Goal: Navigation & Orientation: Find specific page/section

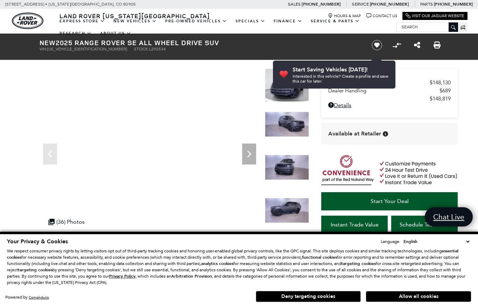
click at [251, 152] on icon "Next" at bounding box center [249, 154] width 14 height 14
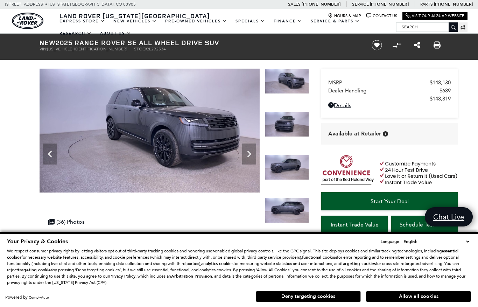
click at [254, 150] on icon "Next" at bounding box center [249, 154] width 14 height 14
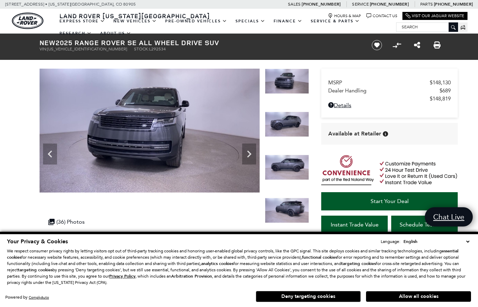
click at [249, 154] on icon "Next" at bounding box center [249, 154] width 14 height 14
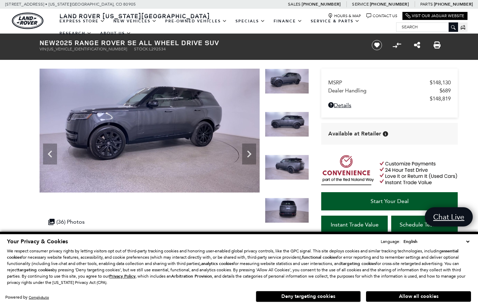
click at [246, 155] on icon "Next" at bounding box center [249, 154] width 14 height 14
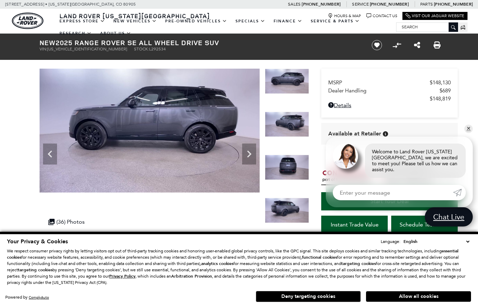
click at [252, 152] on icon "Next" at bounding box center [249, 154] width 14 height 14
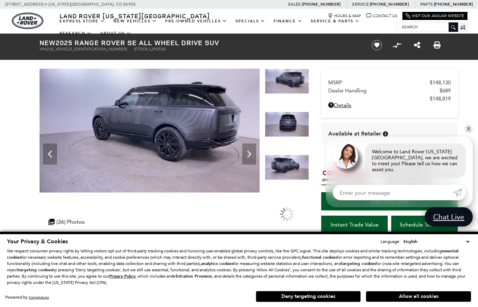
click at [248, 153] on icon "Next" at bounding box center [249, 154] width 14 height 14
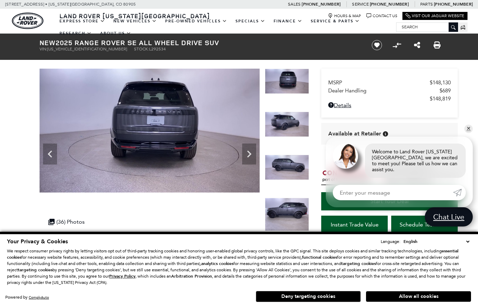
click at [247, 152] on icon "Next" at bounding box center [249, 154] width 14 height 14
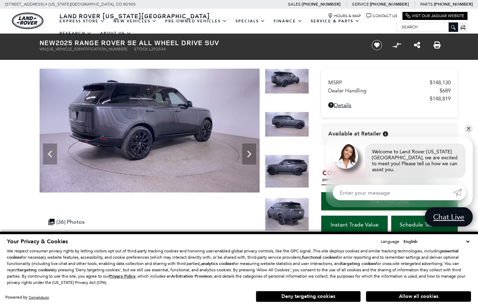
click at [251, 149] on icon "Next" at bounding box center [249, 154] width 14 height 14
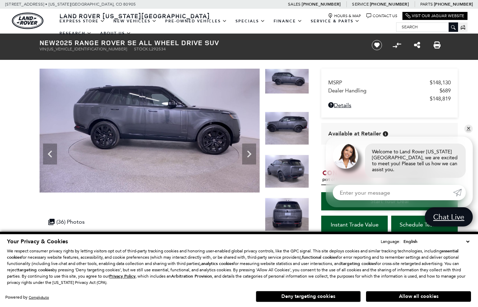
click at [249, 149] on icon "Next" at bounding box center [249, 154] width 14 height 14
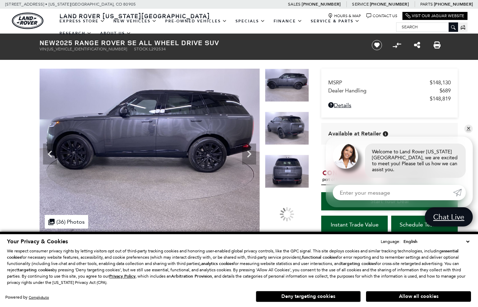
click at [251, 153] on icon "Next" at bounding box center [249, 153] width 4 height 7
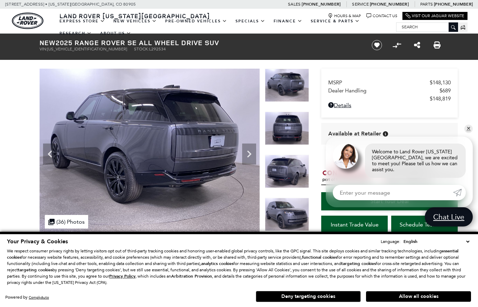
click at [253, 153] on icon "Next" at bounding box center [249, 154] width 14 height 14
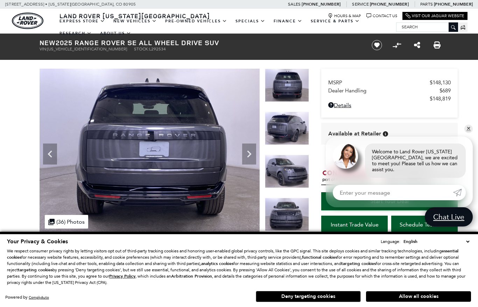
click at [248, 153] on icon "Next" at bounding box center [249, 154] width 14 height 14
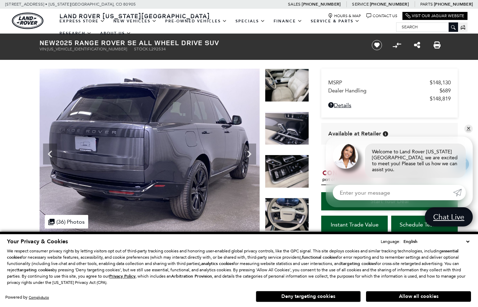
click at [292, 85] on img at bounding box center [287, 85] width 44 height 33
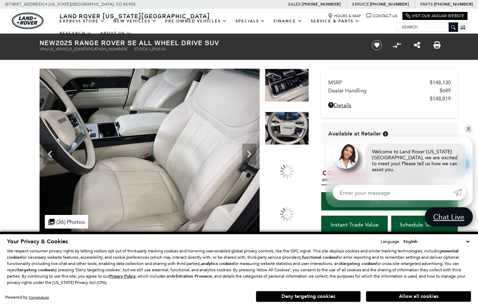
click at [297, 145] on img at bounding box center [287, 128] width 44 height 33
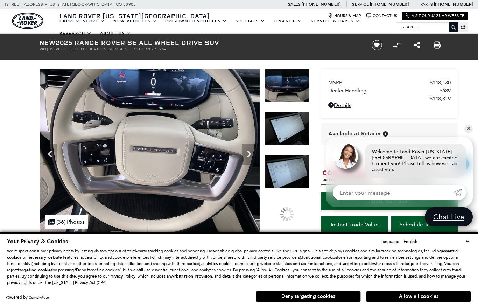
click at [294, 132] on img at bounding box center [287, 128] width 44 height 33
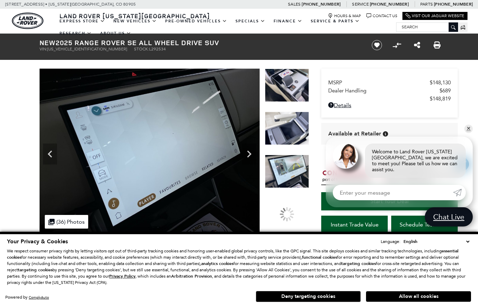
click at [293, 132] on img at bounding box center [287, 128] width 44 height 33
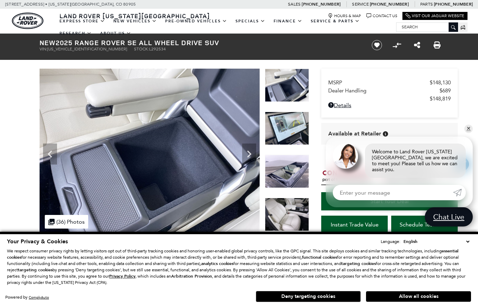
click at [288, 198] on img at bounding box center [287, 214] width 44 height 33
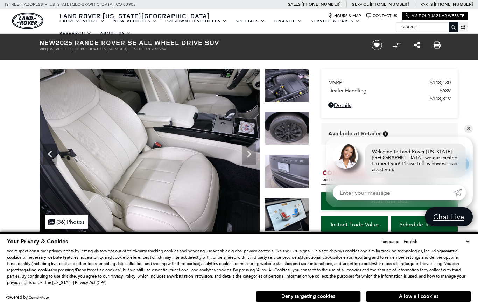
click at [417, 294] on button "Allow all cookies" at bounding box center [418, 296] width 105 height 10
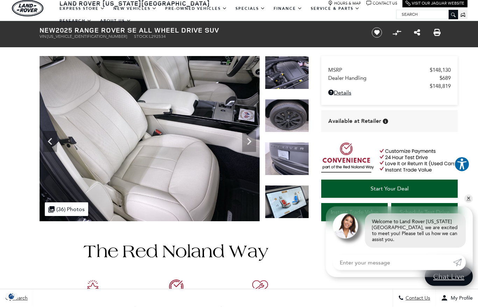
scroll to position [13, 0]
click at [247, 144] on icon "Next" at bounding box center [249, 141] width 4 height 7
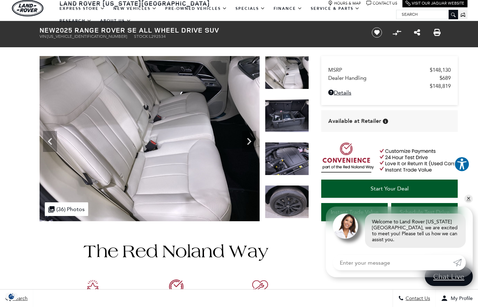
click at [253, 134] on icon "Next" at bounding box center [249, 141] width 14 height 14
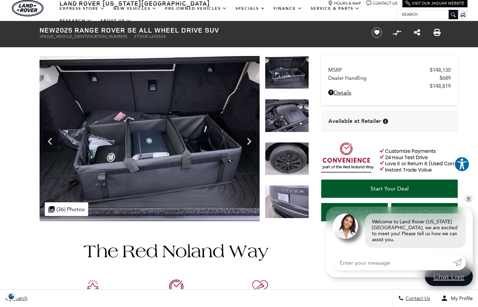
click at [251, 137] on icon "Next" at bounding box center [249, 141] width 14 height 14
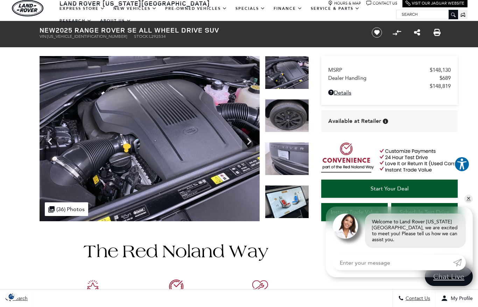
click at [252, 136] on icon "Next" at bounding box center [249, 141] width 14 height 14
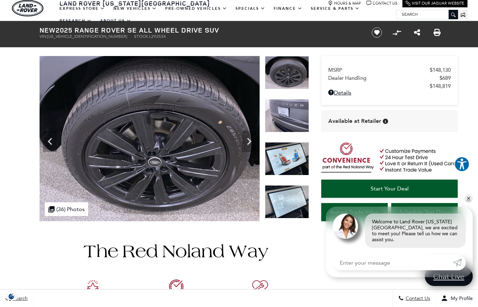
click at [254, 136] on icon "Next" at bounding box center [249, 141] width 14 height 14
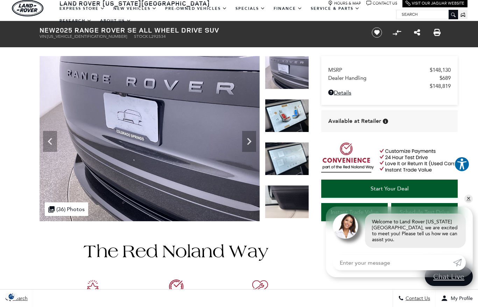
click at [253, 136] on icon "Next" at bounding box center [249, 141] width 14 height 14
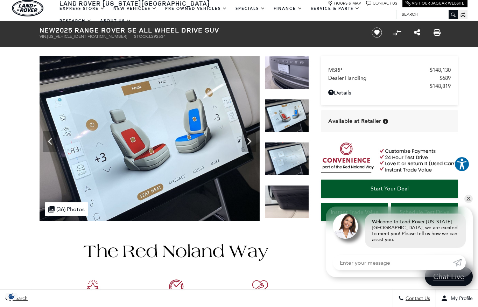
click at [253, 136] on icon "Next" at bounding box center [249, 141] width 14 height 14
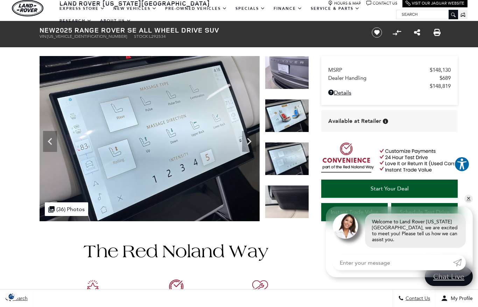
click at [254, 138] on icon "Next" at bounding box center [249, 141] width 14 height 14
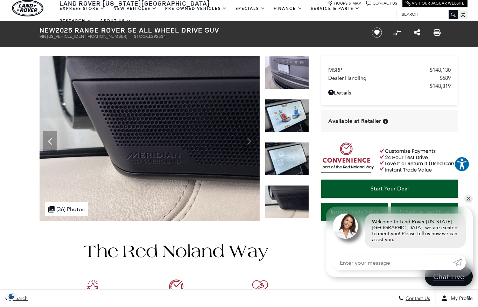
click at [253, 135] on img at bounding box center [150, 138] width 220 height 165
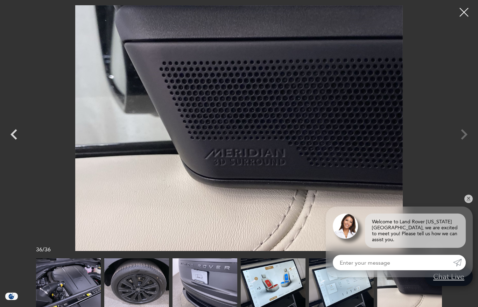
click at [461, 145] on div at bounding box center [239, 127] width 478 height 245
click at [465, 137] on div at bounding box center [239, 127] width 478 height 245
click at [464, 13] on div at bounding box center [463, 11] width 17 height 17
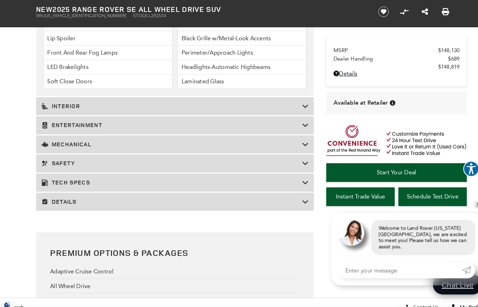
scroll to position [1143, 0]
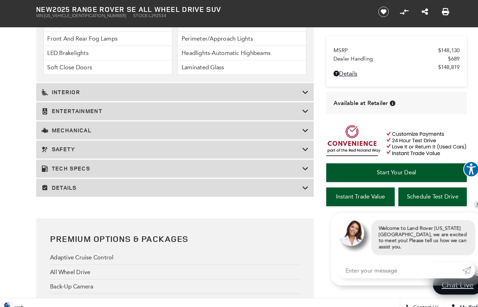
click at [254, 130] on h3 "Mechanical" at bounding box center [171, 126] width 252 height 7
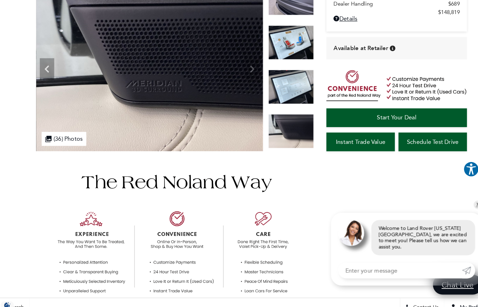
scroll to position [0, 0]
